Goal: Task Accomplishment & Management: Use online tool/utility

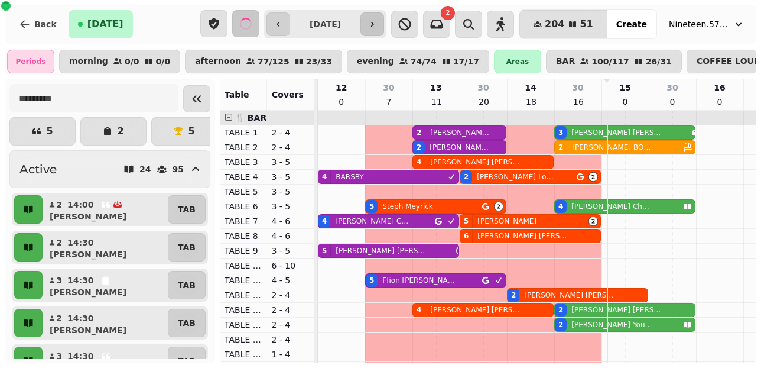
scroll to position [0, 183]
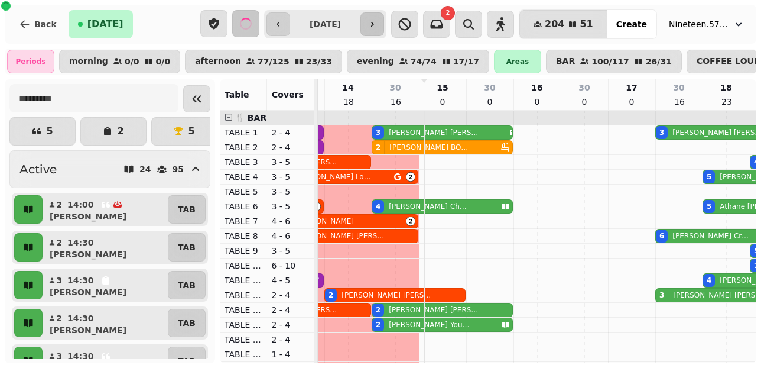
click at [377, 22] on icon "button" at bounding box center [372, 23] width 9 height 9
type input "**********"
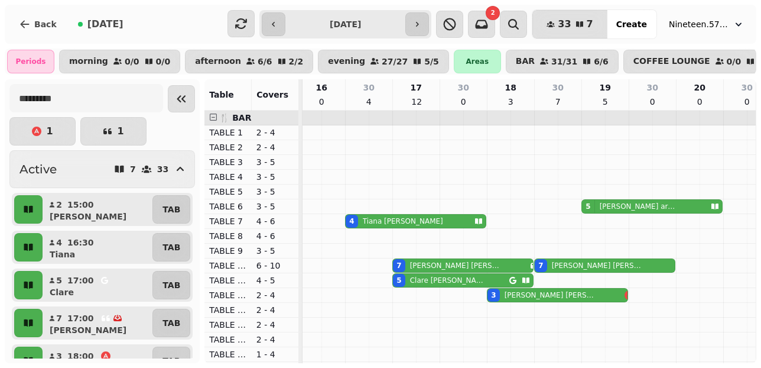
scroll to position [0, 303]
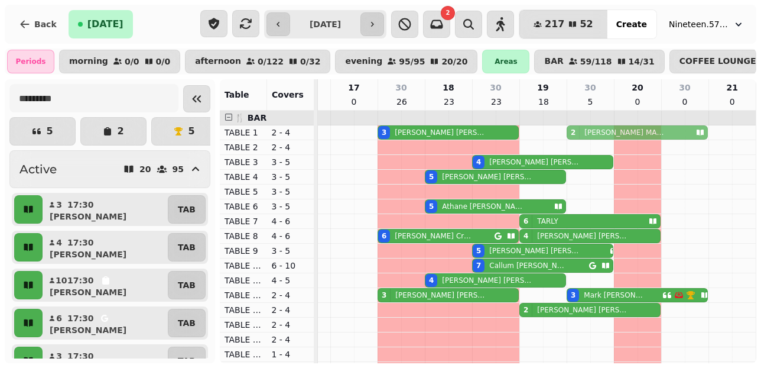
drag, startPoint x: 590, startPoint y: 190, endPoint x: 592, endPoint y: 129, distance: 60.3
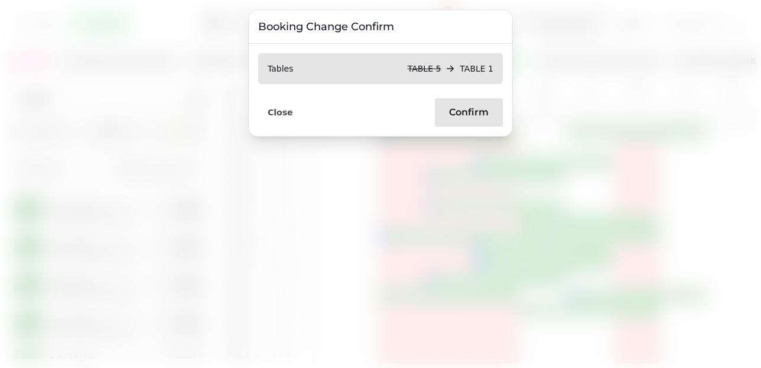
click at [460, 112] on span "Confirm" at bounding box center [469, 112] width 40 height 9
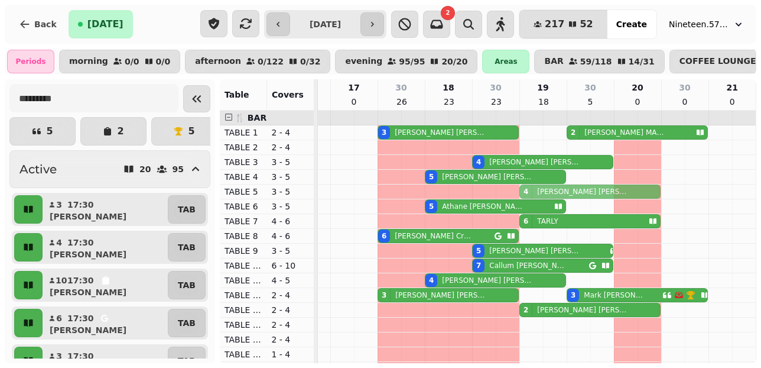
drag, startPoint x: 565, startPoint y: 237, endPoint x: 567, endPoint y: 193, distance: 44.3
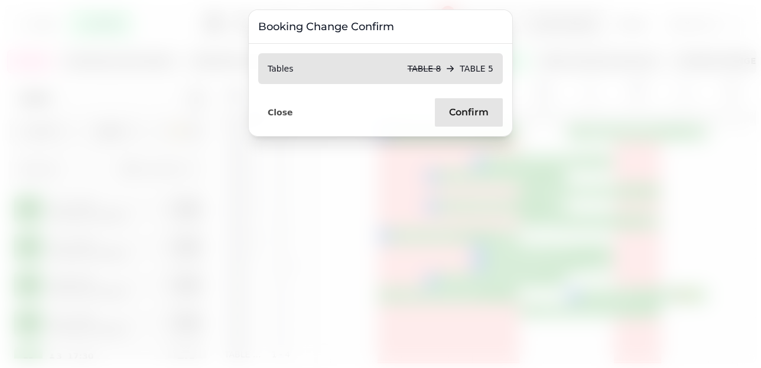
click at [473, 112] on span "Confirm" at bounding box center [469, 112] width 40 height 9
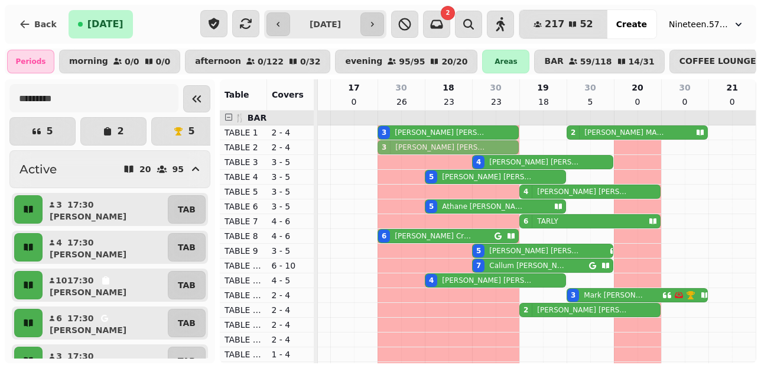
drag, startPoint x: 417, startPoint y: 292, endPoint x: 422, endPoint y: 138, distance: 154.3
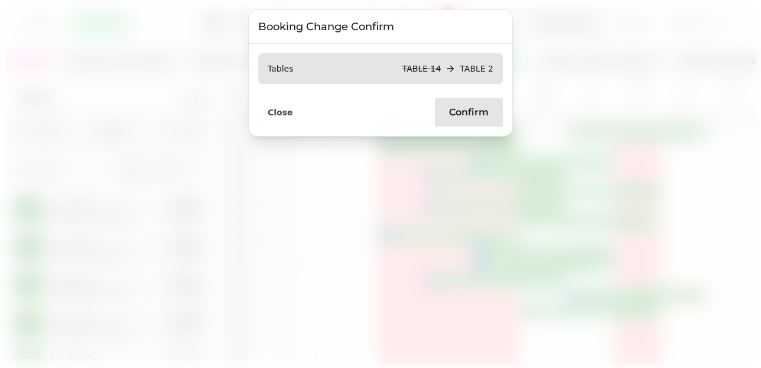
click at [454, 113] on span "Confirm" at bounding box center [469, 112] width 40 height 9
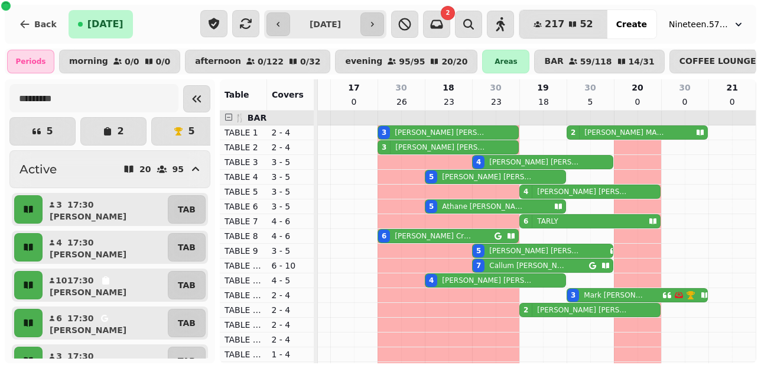
click at [562, 252] on div "5 Claire Lewis" at bounding box center [541, 250] width 137 height 13
select select "**********"
select select "*"
select select "****"
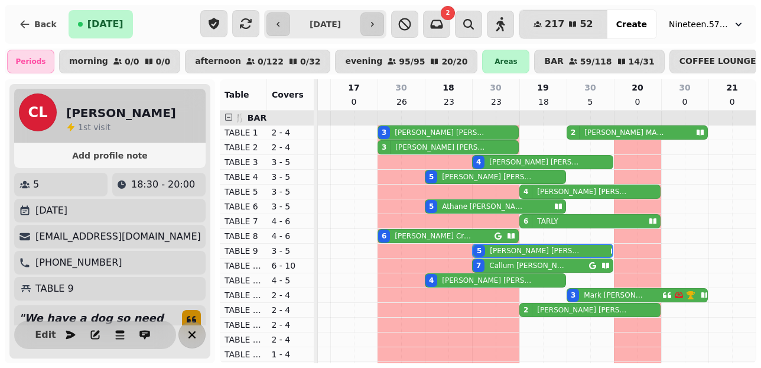
click at [194, 334] on icon "button" at bounding box center [192, 334] width 14 height 14
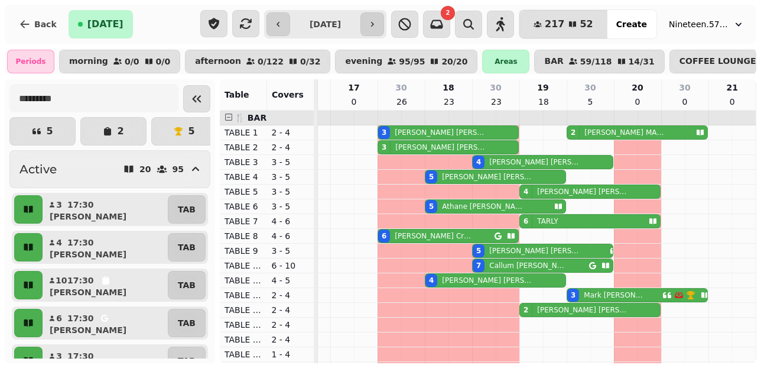
click at [593, 295] on p "Mark Graham" at bounding box center [615, 294] width 62 height 9
select select "**********"
select select "*"
select select "****"
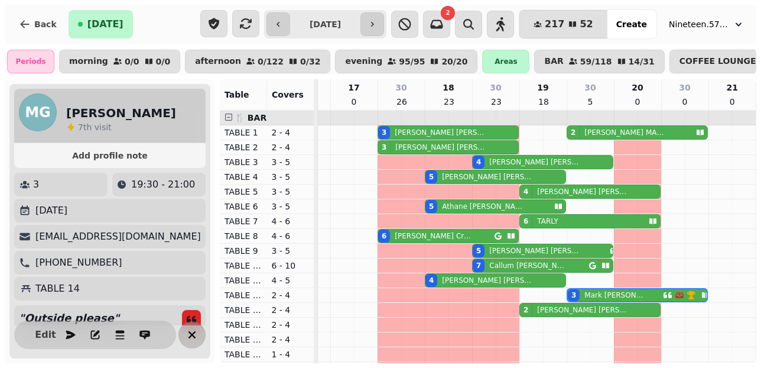
click at [189, 330] on icon "button" at bounding box center [192, 334] width 14 height 14
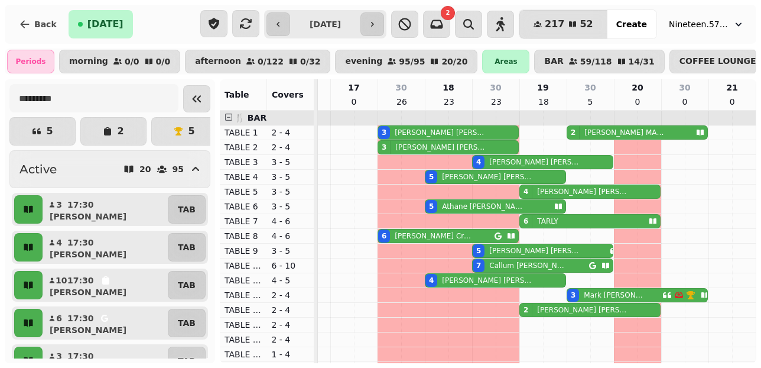
click at [581, 307] on p "STEFFAN JONES" at bounding box center [583, 309] width 92 height 9
select select "**********"
select select "*"
select select "****"
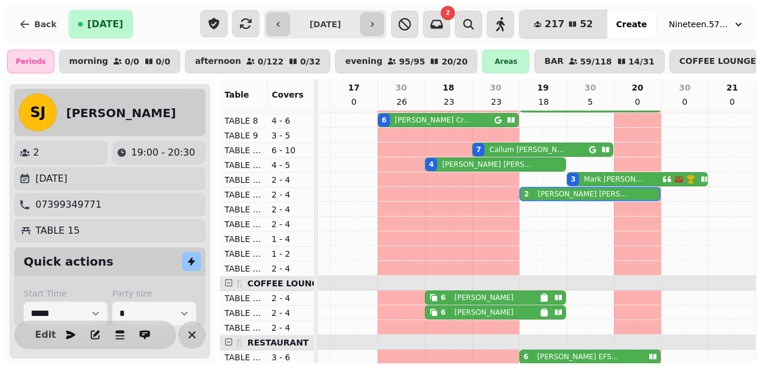
scroll to position [118, 0]
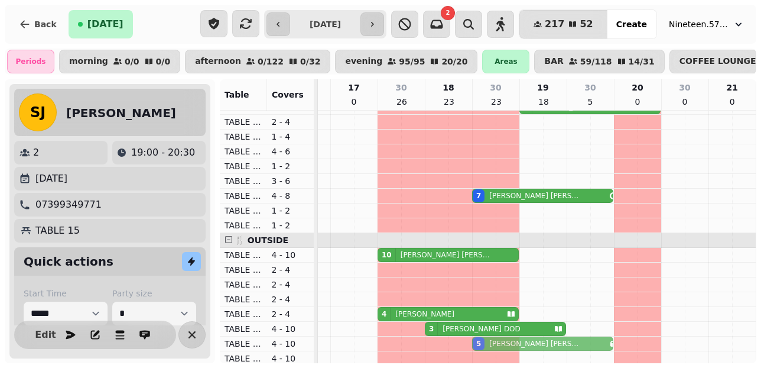
drag, startPoint x: 515, startPoint y: 139, endPoint x: 507, endPoint y: 343, distance: 204.0
click at [507, 343] on tbody "2 HELEN GOUGH 3 Rowena Gilbert 3 Sam Kirk 2 HELEN MARSDEN 2 Helen Lane 2 CAROLI…" at bounding box center [307, 195] width 898 height 900
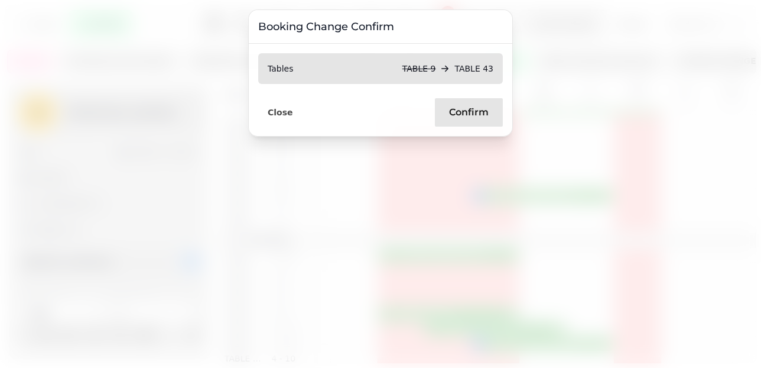
click at [453, 115] on span "Confirm" at bounding box center [469, 112] width 40 height 9
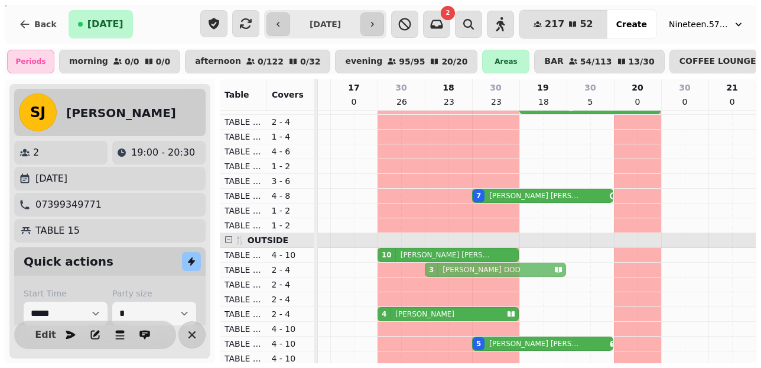
drag, startPoint x: 483, startPoint y: 327, endPoint x: 482, endPoint y: 266, distance: 61.5
click at [483, 265] on tbody "2 HELEN GOUGH 3 Rowena Gilbert 3 Sam Kirk 2 HELEN MARSDEN 2 Helen Lane 2 CAROLI…" at bounding box center [307, 195] width 898 height 900
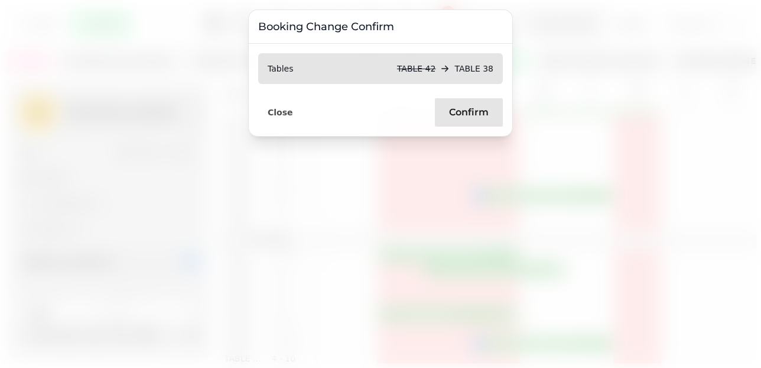
click at [476, 116] on span "Confirm" at bounding box center [469, 112] width 40 height 9
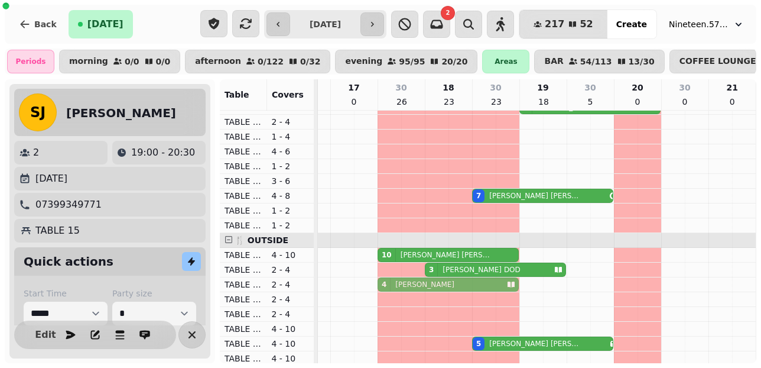
drag, startPoint x: 425, startPoint y: 317, endPoint x: 423, endPoint y: 282, distance: 34.9
click at [423, 282] on tbody "2 HELEN GOUGH 3 Rowena Gilbert 3 Sam Kirk 2 HELEN MARSDEN 2 Helen Lane 2 CAROLI…" at bounding box center [307, 195] width 898 height 900
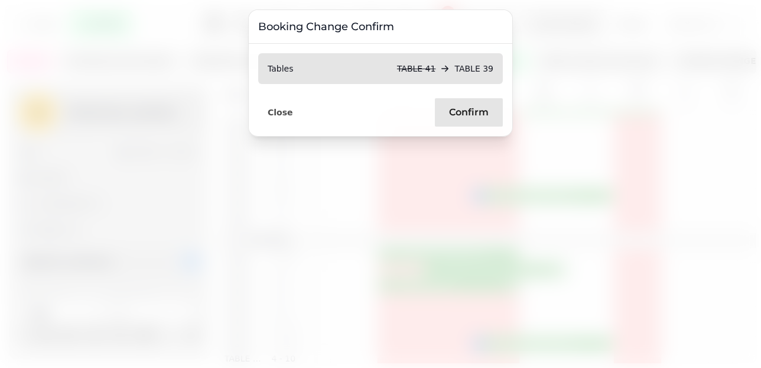
click at [450, 115] on span "Confirm" at bounding box center [469, 112] width 40 height 9
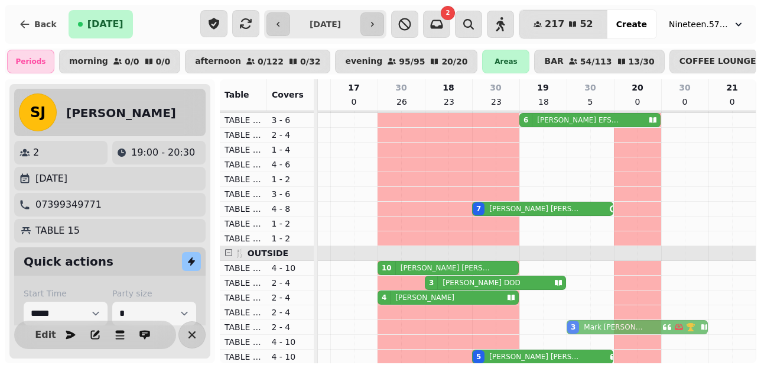
drag, startPoint x: 617, startPoint y: 225, endPoint x: 608, endPoint y: 324, distance: 99.7
click at [609, 324] on tbody "2 HELEN GOUGH 3 Rowena Gilbert 3 Sam Kirk 2 HELEN MARSDEN 2 Helen Lane 2 CAROLI…" at bounding box center [307, 208] width 898 height 900
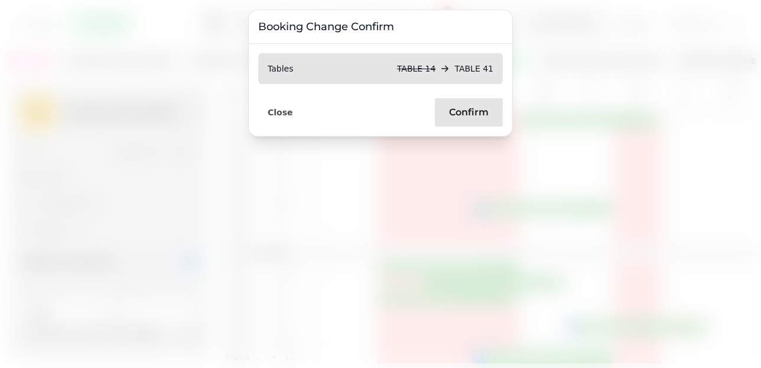
click at [473, 115] on span "Confirm" at bounding box center [469, 112] width 40 height 9
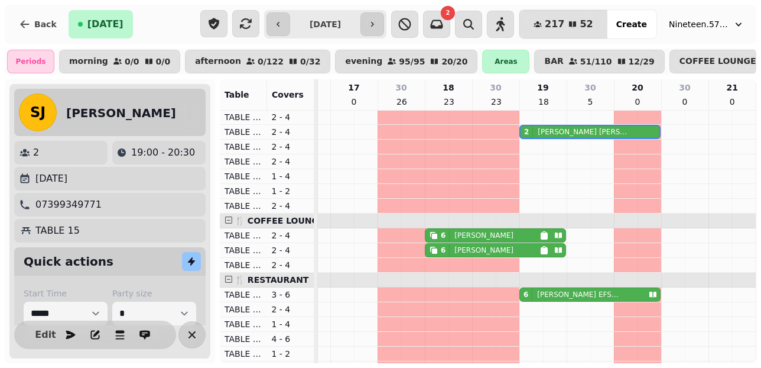
click at [502, 233] on div "6 MCDONALD" at bounding box center [482, 235] width 114 height 13
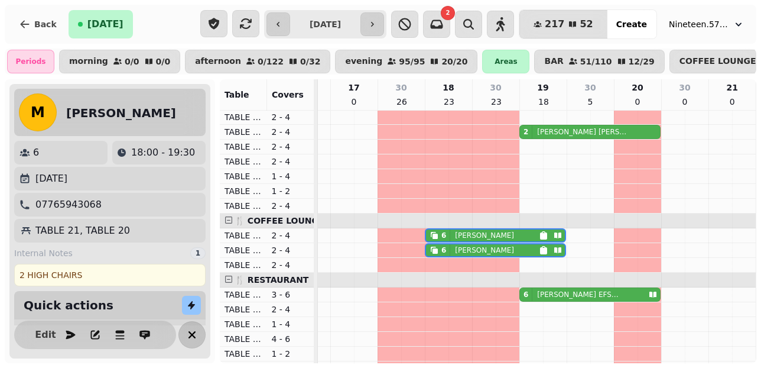
click at [193, 333] on icon "button" at bounding box center [191, 334] width 7 height 7
